Goal: Task Accomplishment & Management: Complete application form

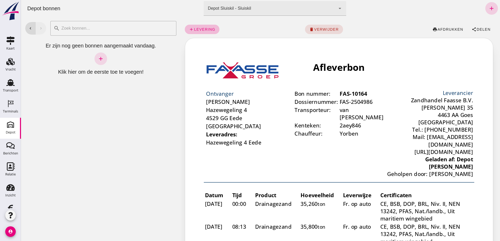
click at [489, 7] on icon "add" at bounding box center [492, 8] width 6 height 6
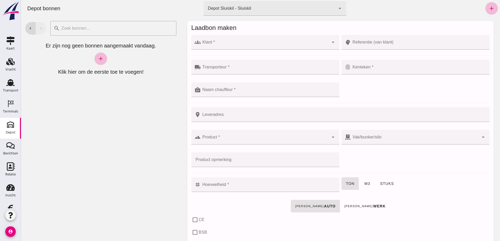
click input "Klant *"
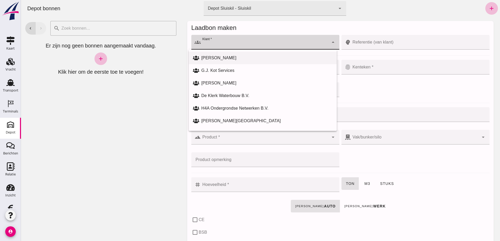
click at [215, 58] on div "[PERSON_NAME]" at bounding box center [266, 58] width 131 height 6
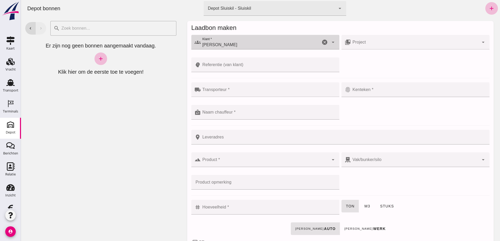
click input "[PERSON_NAME]"
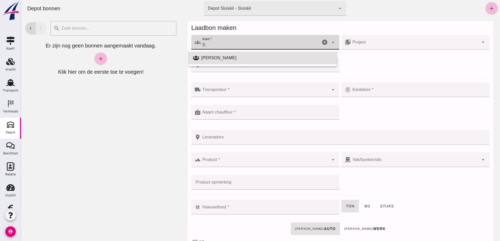
type input "S"
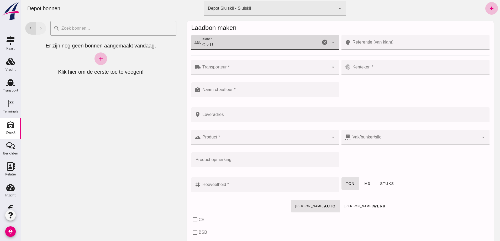
drag, startPoint x: 204, startPoint y: 45, endPoint x: 212, endPoint y: 49, distance: 8.9
click input "C.v U"
click input "C. v U"
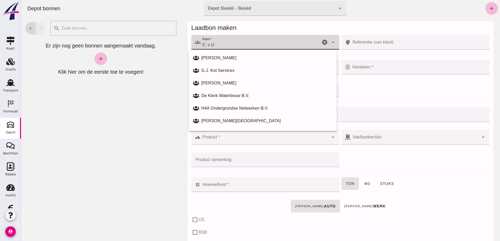
click input "C. v U"
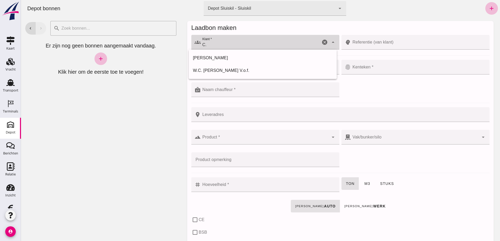
type input "C"
click at [215, 72] on div "[PERSON_NAME]" at bounding box center [266, 71] width 131 height 6
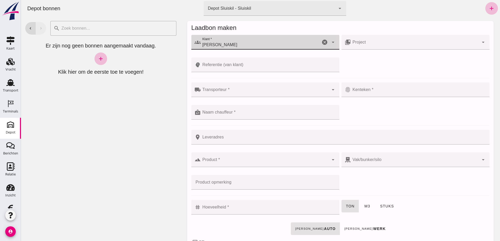
type input "[PERSON_NAME]"
click input "Project"
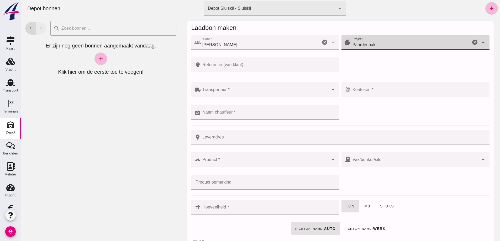
type input "Paardenbak"
click input "Transporteur *"
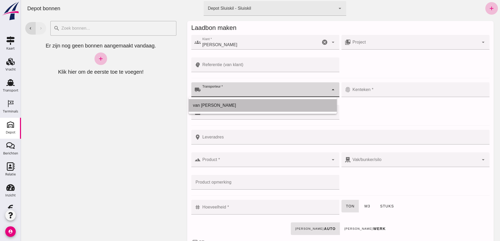
click at [212, 105] on div "van [PERSON_NAME]" at bounding box center [263, 105] width 140 height 6
type input "van [PERSON_NAME]"
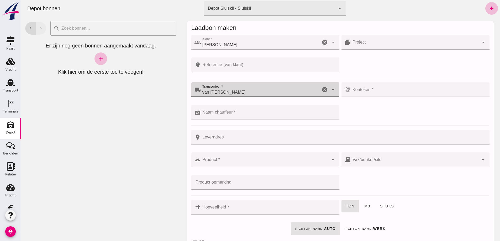
click input "Naam chauffeur *"
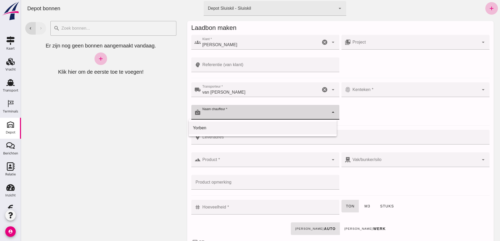
click at [206, 127] on div "Yorben" at bounding box center [263, 128] width 140 height 6
type input "Yorben"
click input "Kenteken *"
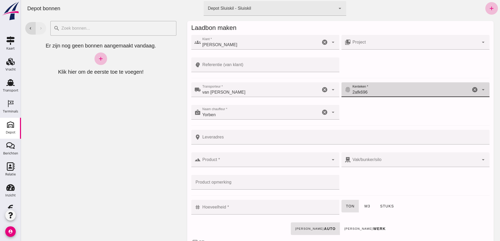
type input "2afk696"
click input "Product *"
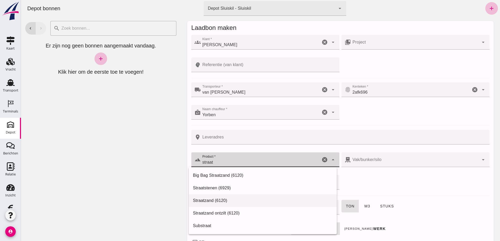
click at [205, 199] on div "Straatzand (6120)" at bounding box center [263, 201] width 140 height 6
type input "Straatzand (6120)"
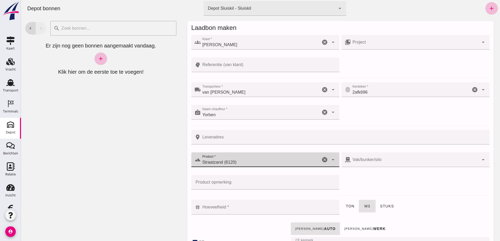
checkbox input "true"
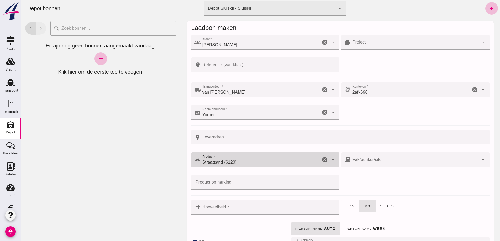
checkbox input "true"
type input "40"
type input "Straatzand (6120)"
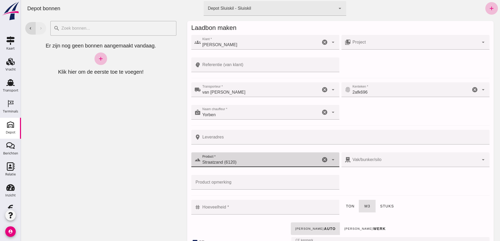
click input "Hoeveelheid *"
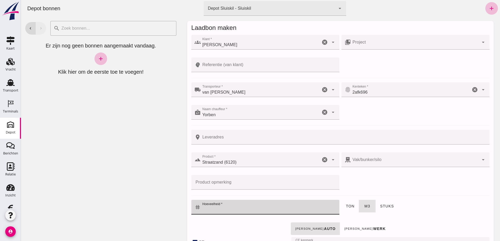
click icon "arrow_drop_down"
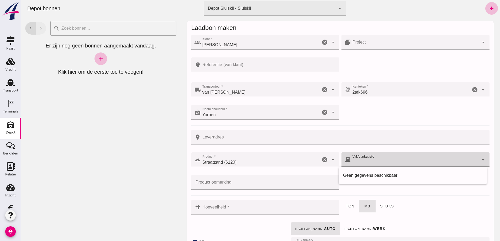
click icon "arrow_drop_down"
click input "Hoeveelheid *"
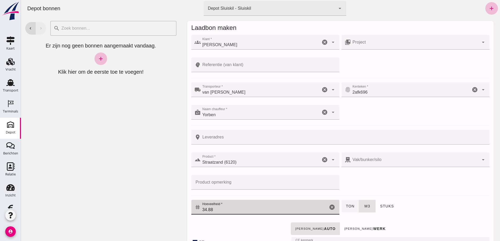
type input "34.88"
click span "ton"
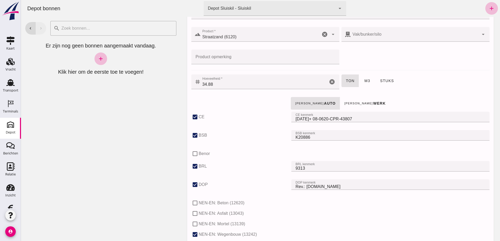
scroll to position [131, 0]
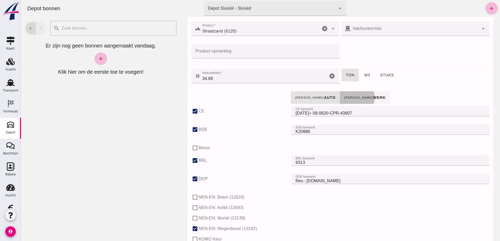
click small "[PERSON_NAME]"
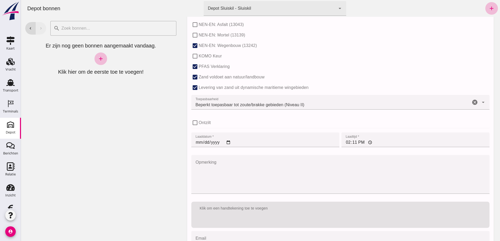
scroll to position [315, 0]
click input "[DATE]"
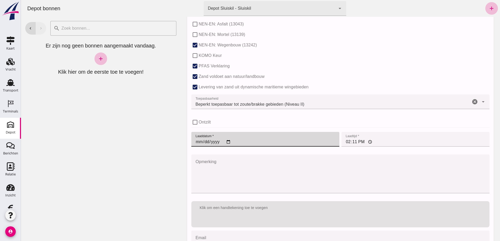
type input "[DATE]"
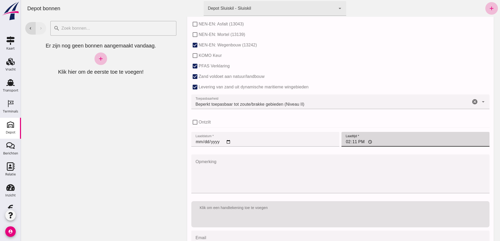
click input "14:11"
type input "15:15"
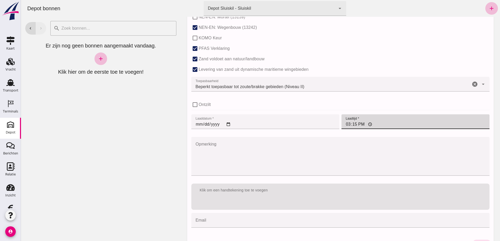
scroll to position [347, 0]
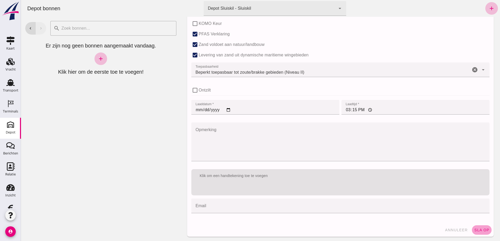
click span "sla op"
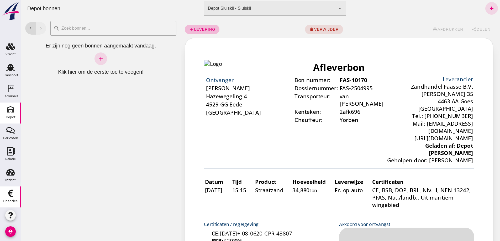
scroll to position [0, 0]
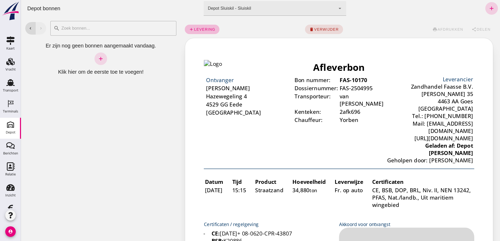
click at [489, 8] on icon "add" at bounding box center [492, 8] width 6 height 6
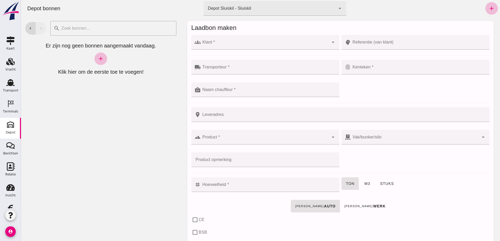
click input "Klant *"
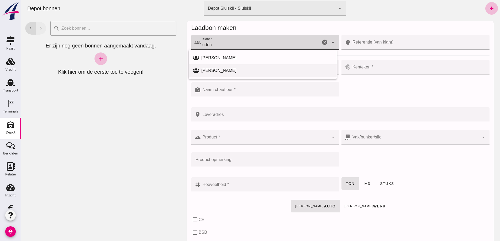
click at [217, 70] on div "[PERSON_NAME]" at bounding box center [266, 71] width 131 height 6
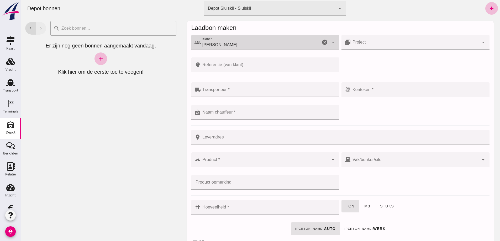
type input "[PERSON_NAME]"
drag, startPoint x: 360, startPoint y: 42, endPoint x: 364, endPoint y: 42, distance: 3.7
click input "Project"
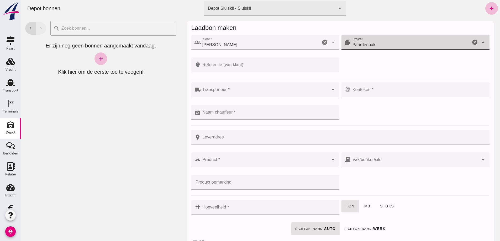
type input "Paardenbak"
click input "Transporteur *"
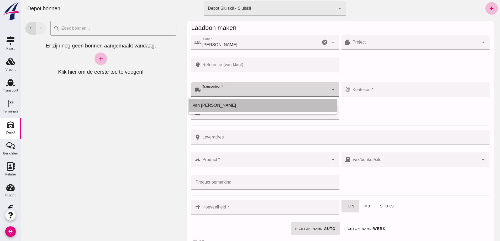
click at [210, 105] on div "van [PERSON_NAME]" at bounding box center [263, 105] width 140 height 6
type input "van [PERSON_NAME]"
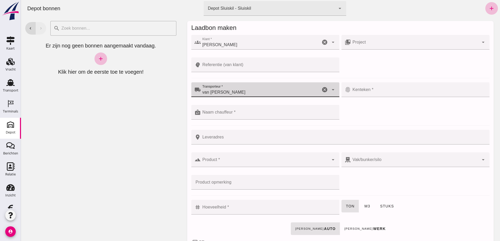
click input "Naam chauffeur *"
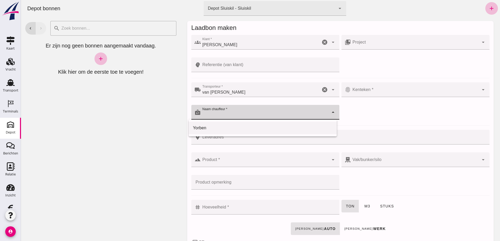
click at [204, 127] on div "Yorben" at bounding box center [263, 128] width 140 height 6
type input "Yorben"
click input "Kenteken *"
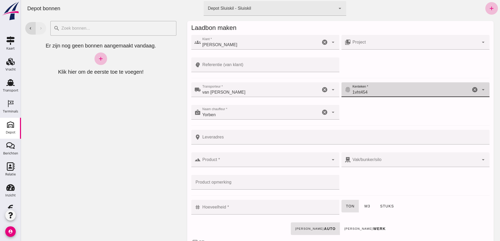
type input "1vht454"
click div
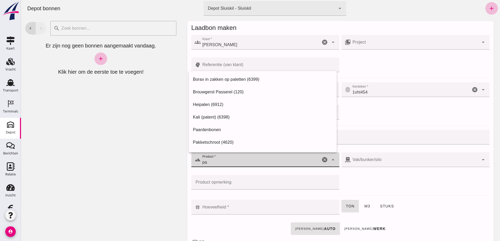
type input "p"
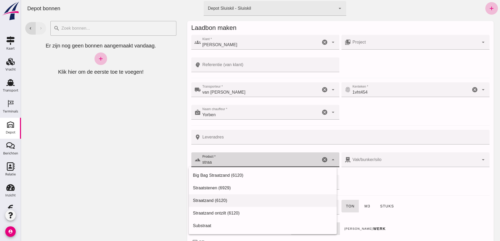
click at [209, 198] on div "Straatzand (6120)" at bounding box center [263, 201] width 140 height 6
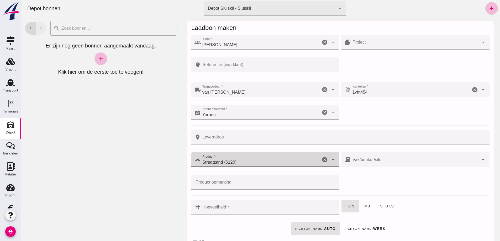
type input "Straatzand (6120)"
click input "Hoeveelheid *"
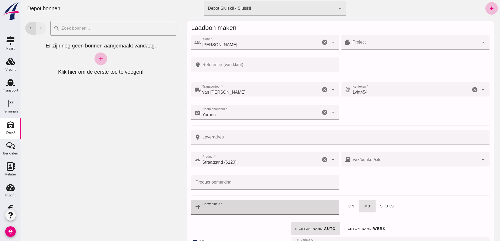
checkbox input "true"
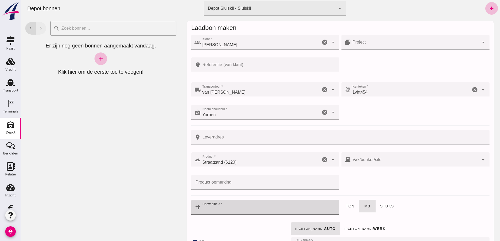
checkbox input "true"
type input "40"
type input "34.8"
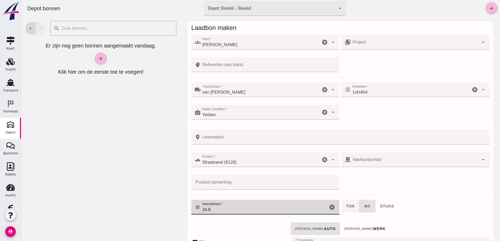
click span "ton"
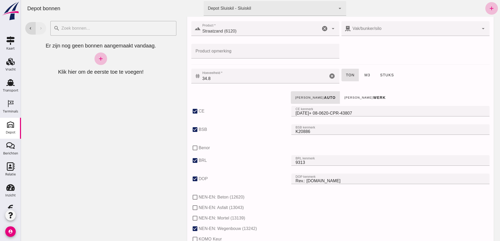
scroll to position [263, 0]
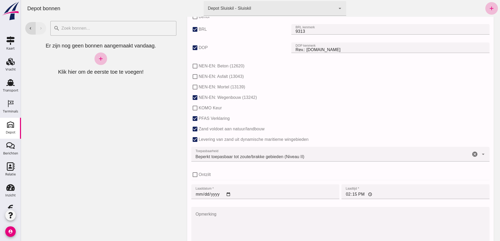
click input "[DATE]"
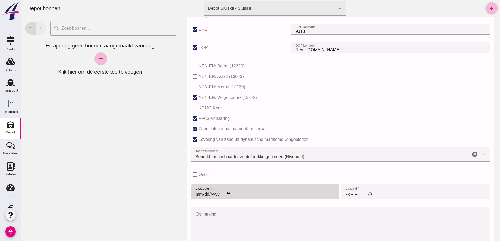
type input "[DATE]"
click input "00:00"
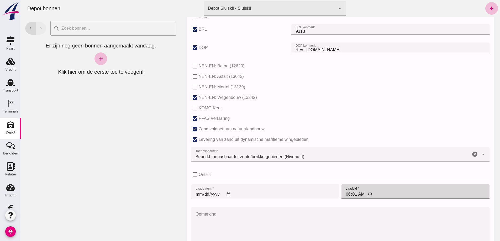
type input "06:14"
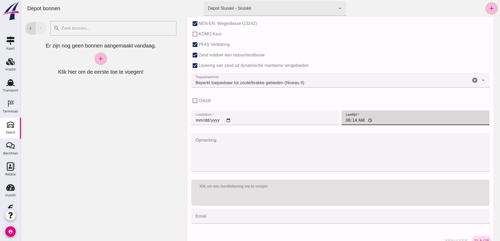
scroll to position [347, 0]
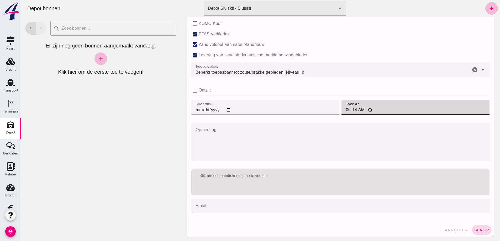
click span "sla op"
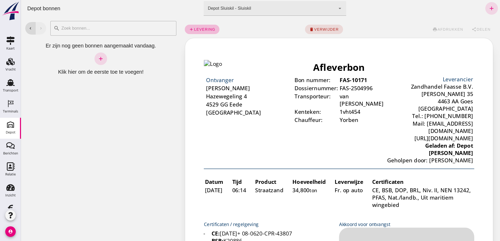
scroll to position [0, 0]
click span "levering"
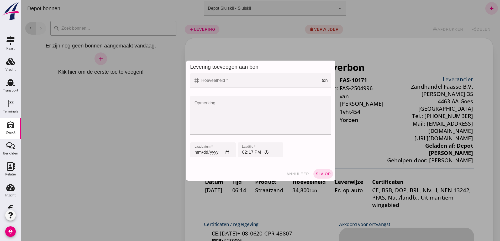
click input "Hoeveelheid *"
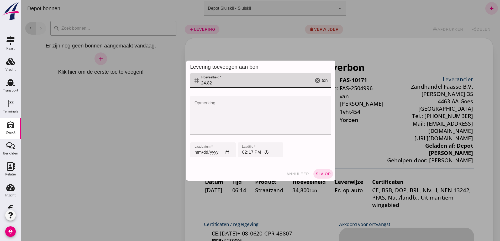
type input "24.82"
click input "[DATE]"
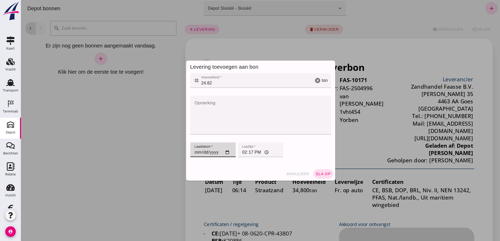
type input "[DATE]"
drag, startPoint x: 244, startPoint y: 153, endPoint x: 251, endPoint y: 157, distance: 8.2
click input "14:17"
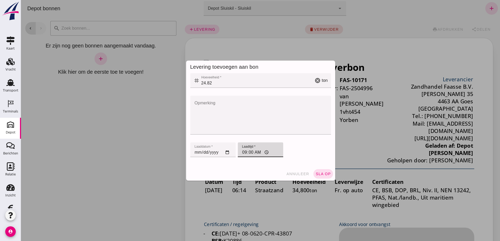
type input "09:05"
click span "sla op"
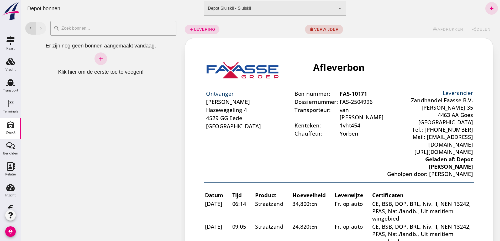
click span "verwijder"
click span "annuleer"
click button "delete verwijder"
click span "bevestig"
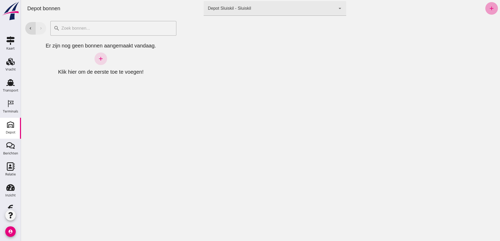
click at [489, 8] on icon "add" at bounding box center [492, 8] width 6 height 6
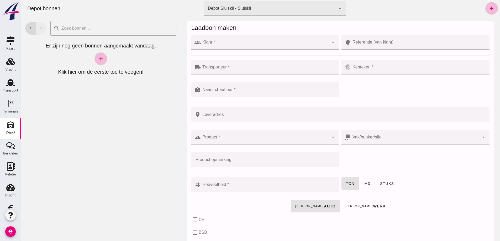
click input "Klant *"
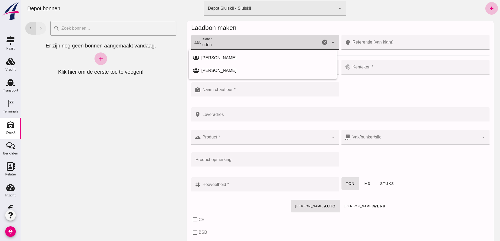
click at [224, 72] on div "[PERSON_NAME]" at bounding box center [266, 71] width 131 height 6
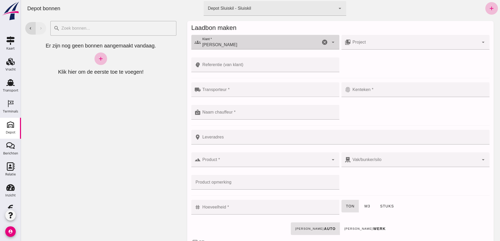
type input "[PERSON_NAME]"
click div
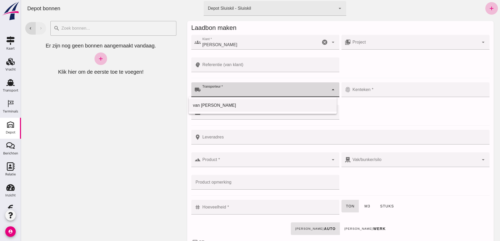
click at [209, 104] on div "van [PERSON_NAME]" at bounding box center [263, 105] width 140 height 6
type input "van [PERSON_NAME]"
click input "Naam chauffeur *"
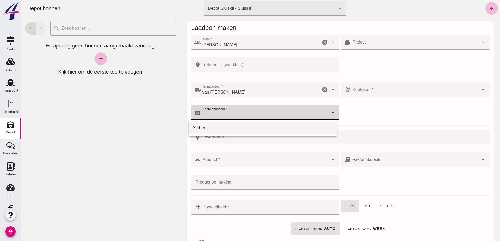
click at [201, 127] on div "Yorben" at bounding box center [263, 128] width 140 height 6
type input "Yorben"
click div
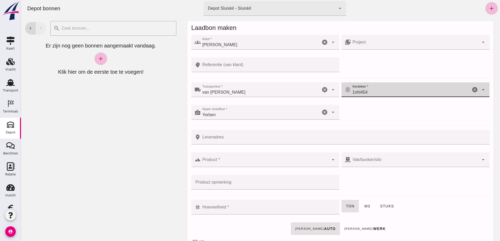
type input "1vht454"
click input "Product *"
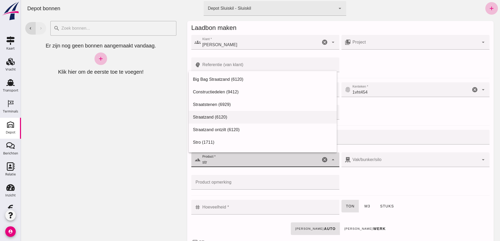
click at [209, 116] on div "Straatzand (6120)" at bounding box center [263, 117] width 140 height 6
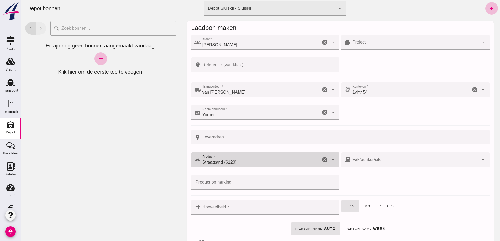
type input "Straatzand (6120)"
click input "Product opmerking"
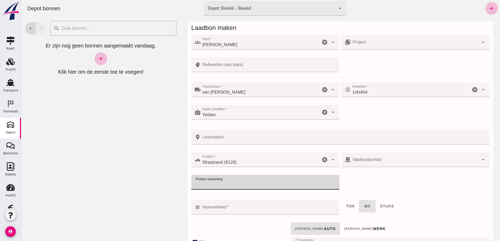
checkbox input "true"
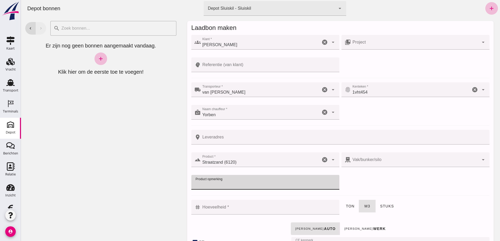
checkbox input "true"
type input "40"
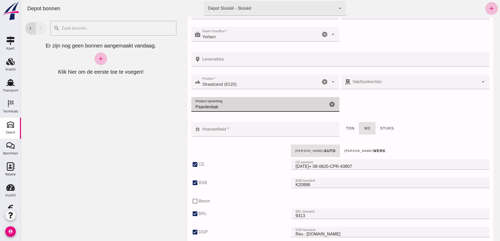
scroll to position [79, 0]
type input "Paardenbak"
click input "Hoeveelheid *"
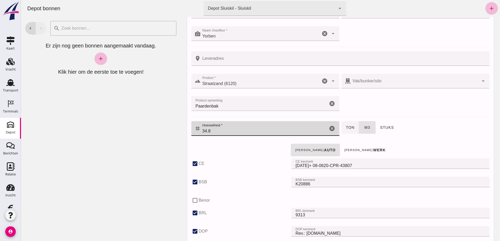
type input "34.8"
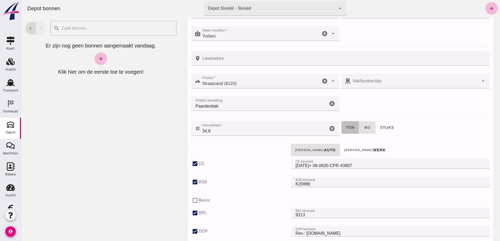
click span "ton"
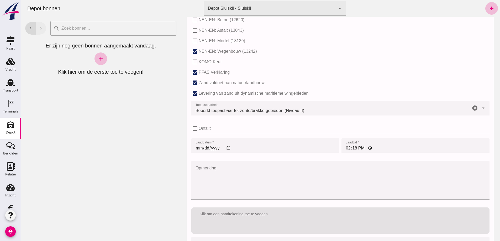
scroll to position [315, 0]
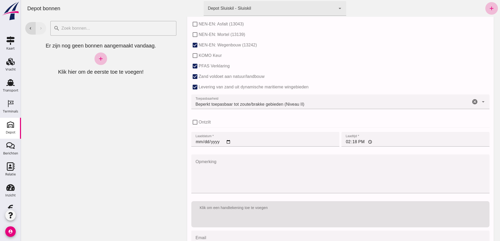
click input "[DATE]"
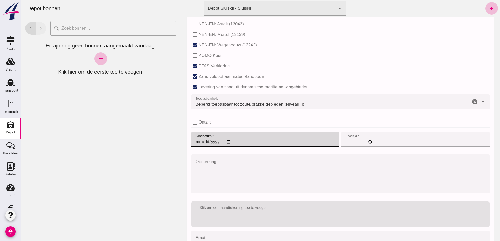
type input "[DATE]"
drag, startPoint x: 346, startPoint y: 140, endPoint x: 351, endPoint y: 147, distance: 8.6
click input "00:00"
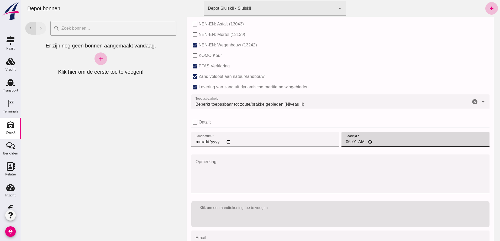
type input "06:14"
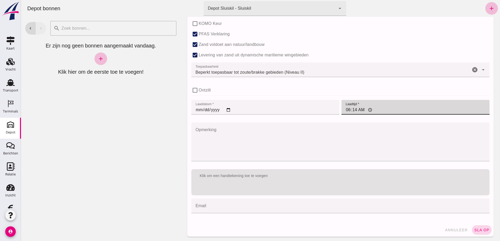
click span "sla op"
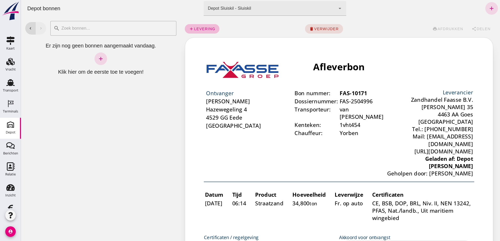
scroll to position [0, 0]
click span "levering"
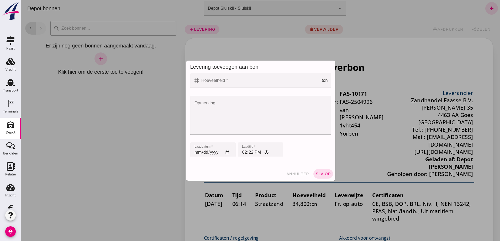
click input "Hoeveelheid *"
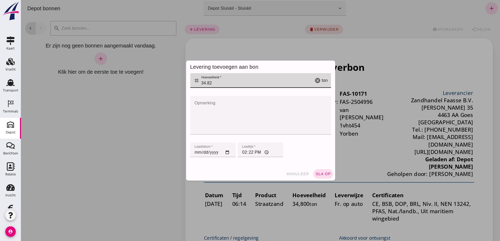
type input "34.82"
click input "[DATE]"
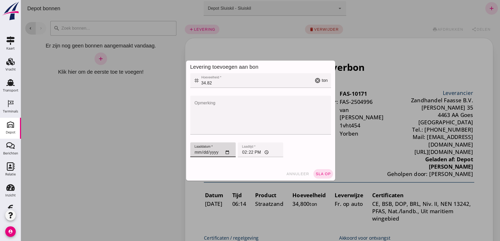
type input "[DATE]"
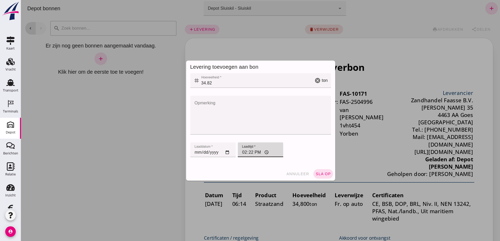
click input "14:22"
type input "09:05"
click span "sla op"
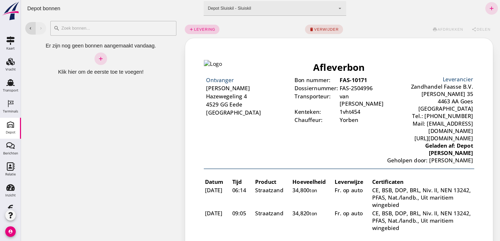
click link "add levering"
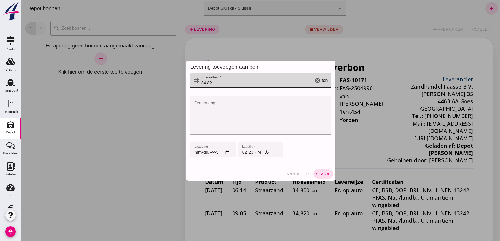
click input "34.82"
type input "34.58"
click input "[DATE]"
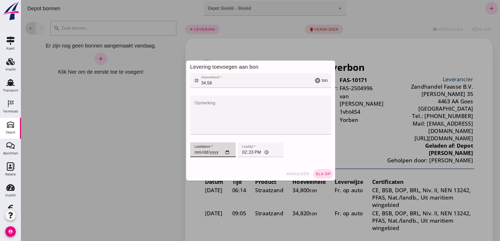
type input "[DATE]"
click input "[DATE]"
type input "[DATE]"
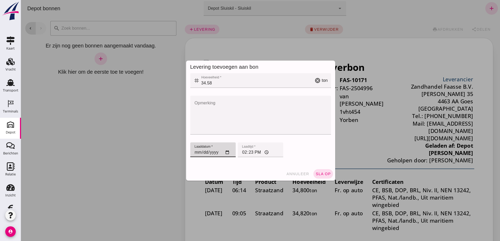
type input "[DATE]"
click input "14:23"
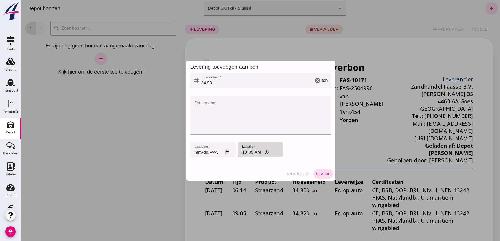
type input "10:54"
click span "sla op"
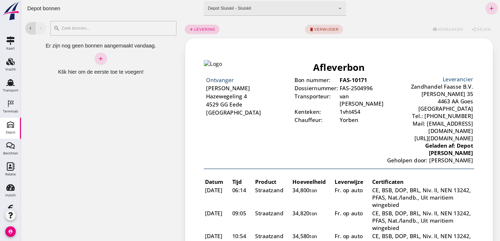
click span "levering"
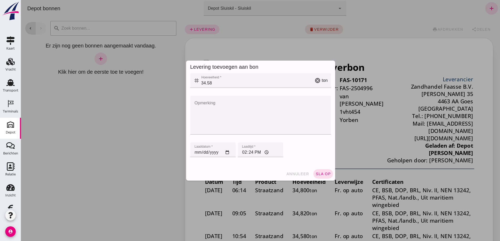
click input "34.58"
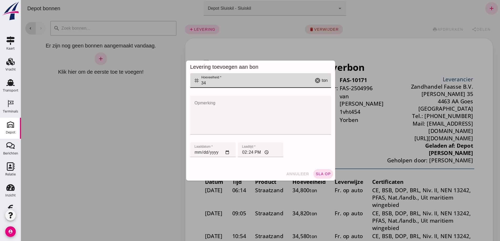
type input "3"
type input "35.54"
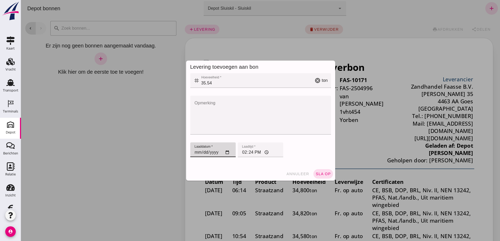
click input "[DATE]"
type input "[DATE]"
click input "14:24"
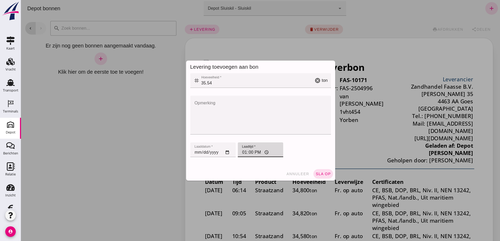
type input "13:02"
click span "sla op"
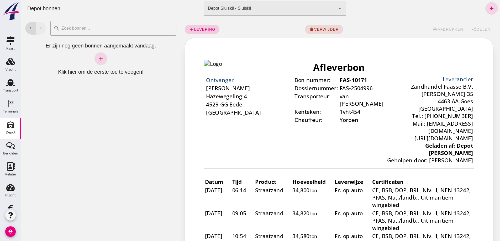
click span "levering"
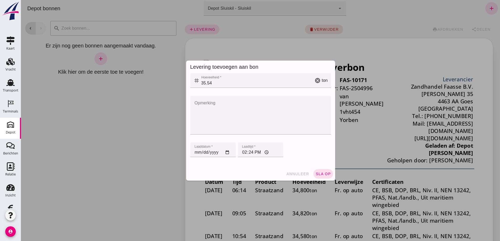
click input "35.54"
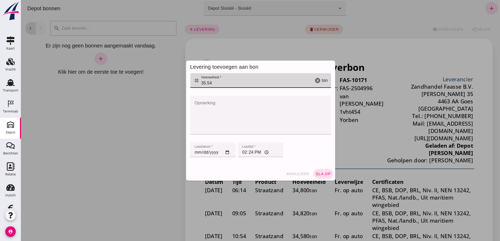
click input "35.54"
type input "36.16"
click input "[DATE]"
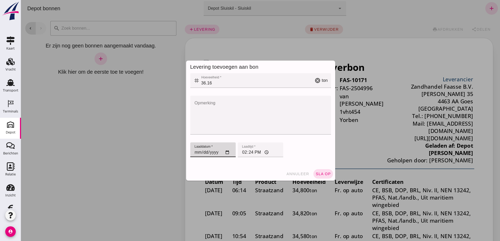
type input "[DATE]"
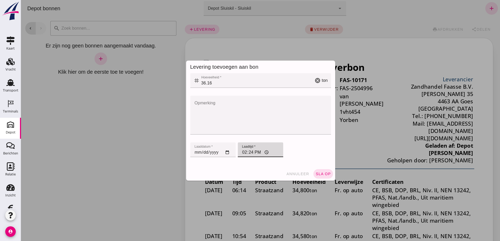
drag, startPoint x: 244, startPoint y: 152, endPoint x: 257, endPoint y: 164, distance: 17.1
click input "14:24"
type input "15:07"
click span "sla op"
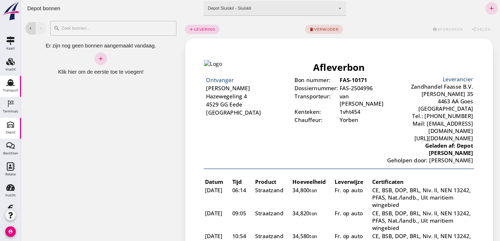
click at [8, 82] on use at bounding box center [10, 82] width 8 height 7
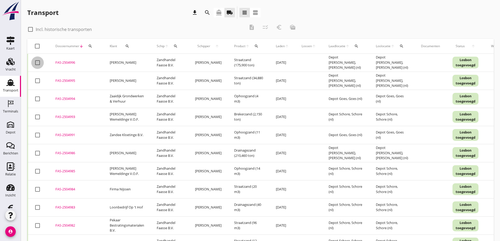
click at [38, 63] on div at bounding box center [37, 62] width 9 height 9
checkbox input "true"
click at [38, 82] on div at bounding box center [37, 80] width 9 height 9
checkbox input "true"
click at [38, 154] on div at bounding box center [37, 153] width 9 height 9
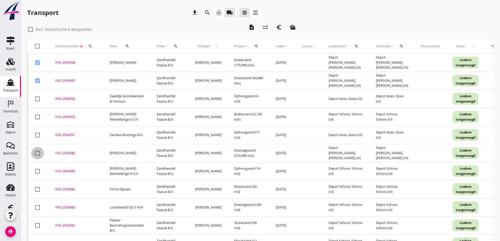
checkbox input "true"
click at [280, 27] on icon "euro_symbol" at bounding box center [279, 27] width 6 height 6
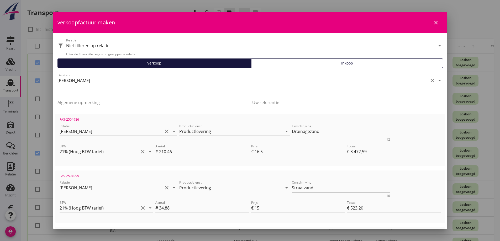
click at [70, 101] on input "Algemene opmerking" at bounding box center [153, 103] width 191 height 8
type input "Paardenbak"
click at [259, 208] on input "15" at bounding box center [300, 208] width 90 height 8
type input "1"
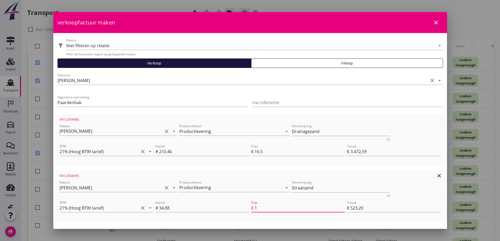
type input "€ 34,88"
type input "€ 6.145,97"
type input "€ 0,00"
type input "€ 6.111,09"
type input "1"
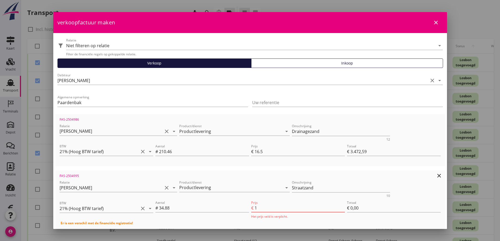
type input "€ 34,88"
type input "€ 6.145,97"
type input "18"
type input "€ 627,84"
type input "€ 6.738,93"
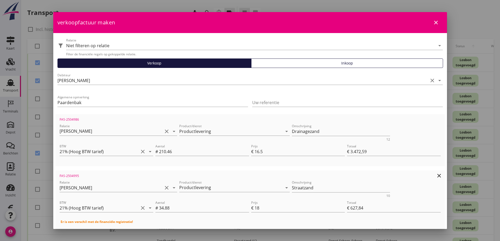
click at [285, 214] on div "Prijs € 18" at bounding box center [298, 211] width 94 height 14
click at [264, 208] on input "18" at bounding box center [300, 208] width 90 height 8
type input "18.00"
drag, startPoint x: 288, startPoint y: 188, endPoint x: 315, endPoint y: 189, distance: 26.8
click at [315, 189] on textarea "Straatzand" at bounding box center [341, 188] width 98 height 9
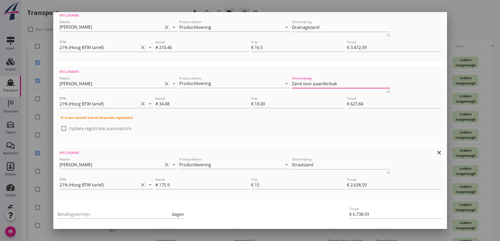
scroll to position [105, 0]
type textarea "Zand voor paardenbak"
click at [256, 146] on div "FAS-2504986 Relatie [PERSON_NAME] clear arrow_drop_down Product/dienst Productl…" at bounding box center [250, 104] width 390 height 190
click at [260, 185] on input "15" at bounding box center [300, 184] width 90 height 8
type input "1"
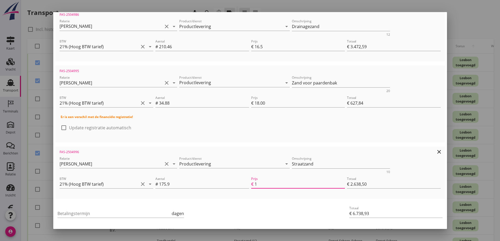
type input "€ 175,90"
type input "€ 4.276,33"
type input "€ 0,00"
type input "€ 4.100,43"
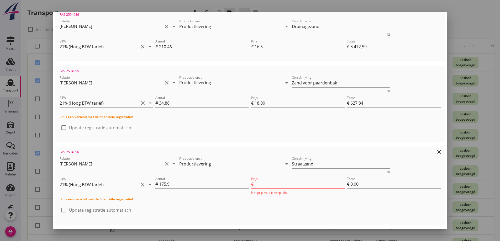
type input "1"
type input "€ 175,90"
type input "€ 4.276,33"
type input "18"
type input "€ 3.166,20"
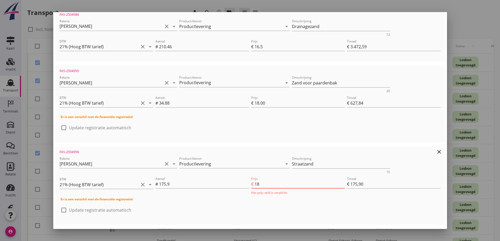
type input "€ 7.266,63"
type input "18.100"
type input "€ 3.183,79"
type input "€ 7.284,22"
type input "18"
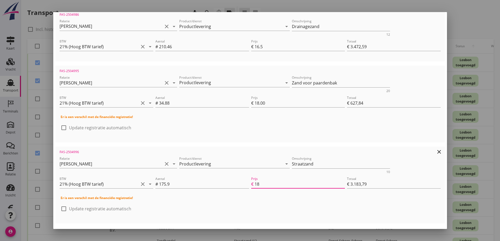
type input "€ 3.166,20"
type input "€ 7.266,63"
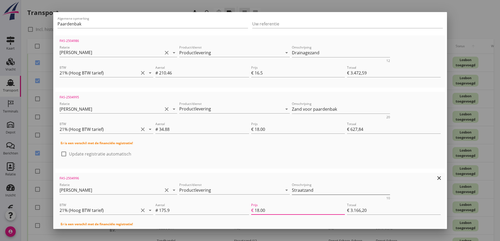
type input "18.00"
click at [313, 190] on textarea "Straatzand" at bounding box center [341, 190] width 98 height 9
type textarea "S"
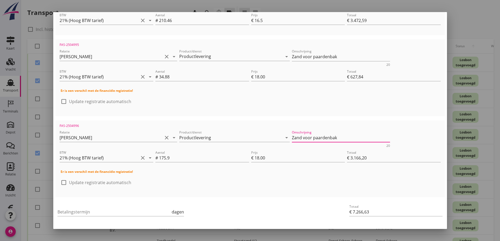
scroll to position [153, 0]
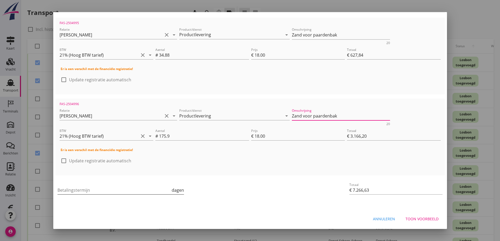
type textarea "Zand voor paardenbak"
click at [101, 188] on input "Betalingstermijn" at bounding box center [114, 190] width 113 height 8
click at [108, 191] on input "Betalingstermijn" at bounding box center [114, 190] width 113 height 8
type input "30"
click at [420, 218] on div "Toon voorbeeld" at bounding box center [422, 219] width 33 height 6
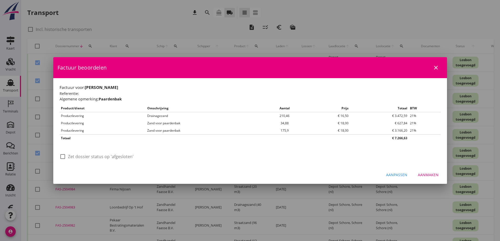
scroll to position [0, 0]
click at [398, 174] on div "Aanpassen" at bounding box center [396, 175] width 21 height 6
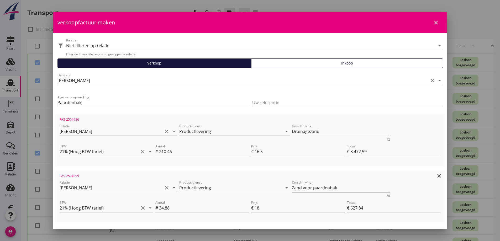
scroll to position [104, 0]
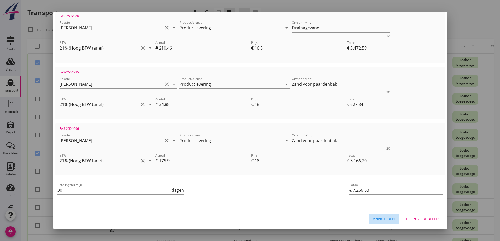
click at [384, 219] on div "Annuleren" at bounding box center [384, 219] width 22 height 6
checkbox input "false"
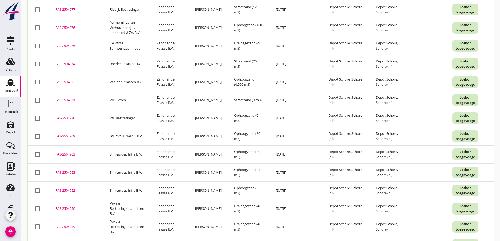
scroll to position [307, 0]
click at [68, 100] on div "FAS-2504971" at bounding box center [76, 100] width 42 height 5
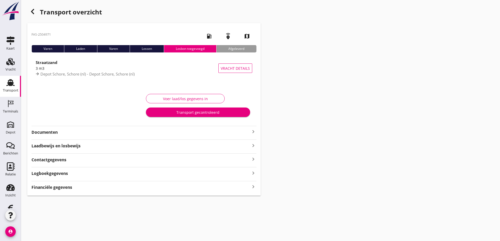
click at [55, 132] on strong "Documenten" at bounding box center [141, 133] width 219 height 6
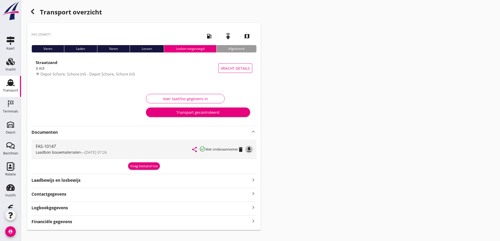
click at [251, 149] on icon "file_download" at bounding box center [249, 150] width 6 height 6
click at [33, 10] on use "button" at bounding box center [32, 11] width 3 height 5
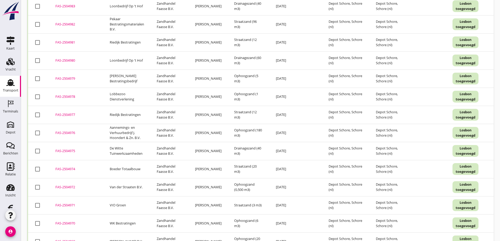
scroll to position [296, 0]
